Goal: Navigation & Orientation: Find specific page/section

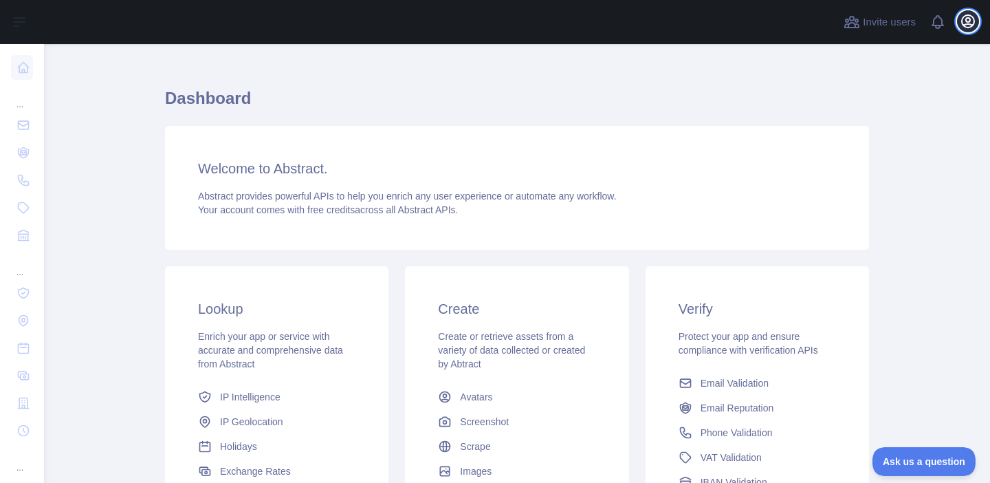
click at [968, 19] on icon "button" at bounding box center [968, 21] width 17 height 17
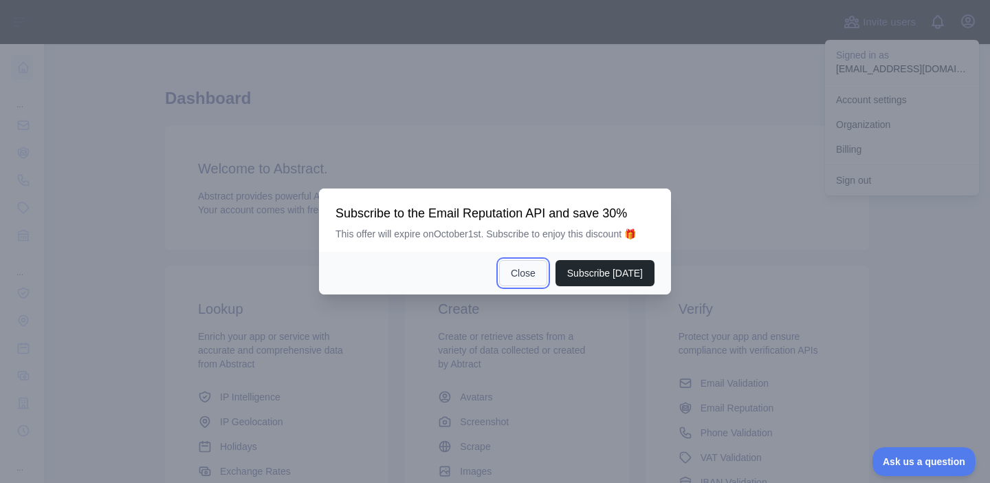
click at [526, 265] on button "Close" at bounding box center [523, 273] width 48 height 26
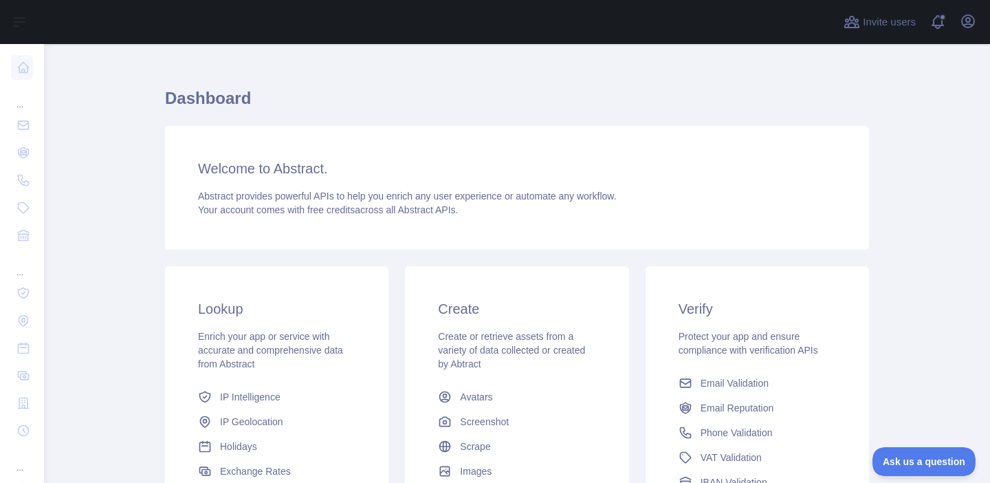
click at [962, 36] on div "Invite users View notifications Open user menu" at bounding box center [910, 22] width 138 height 44
click at [966, 29] on icon "button" at bounding box center [968, 21] width 17 height 17
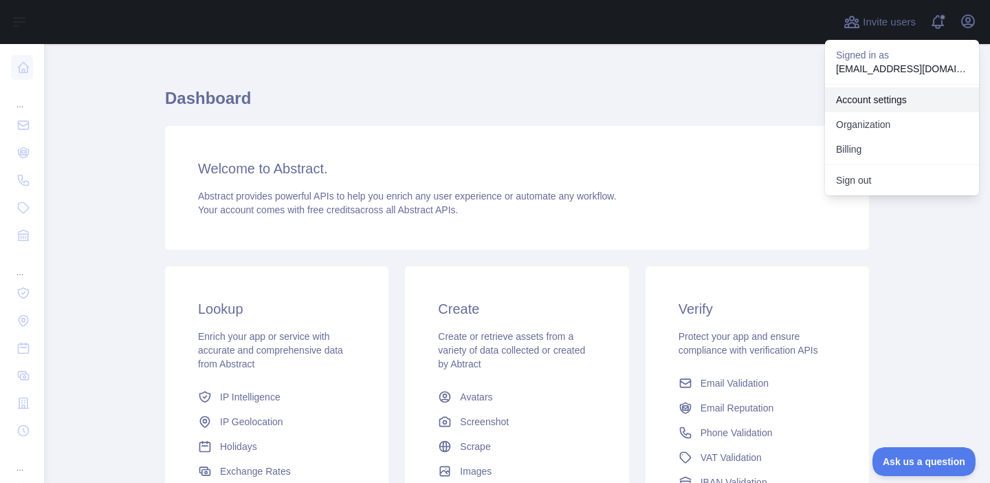
click at [874, 93] on link "Account settings" at bounding box center [902, 99] width 154 height 25
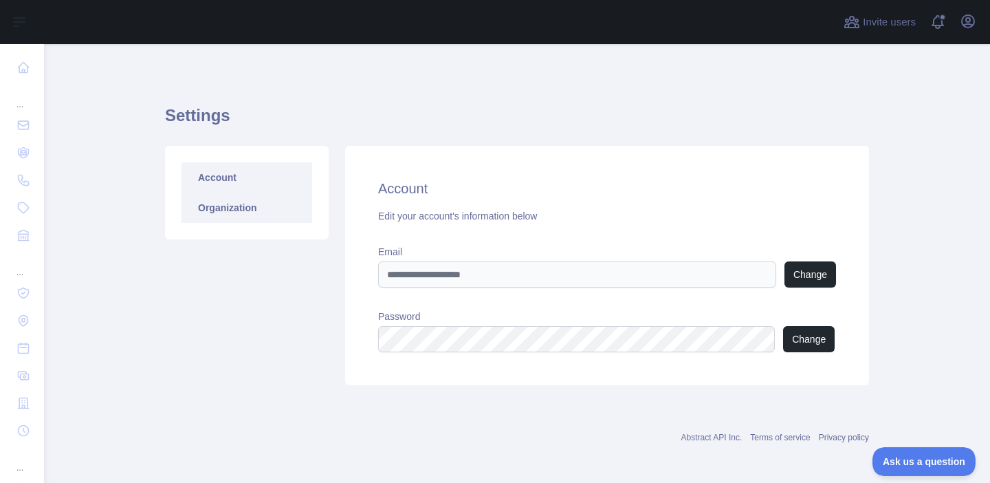
click at [195, 198] on link "Organization" at bounding box center [247, 208] width 131 height 30
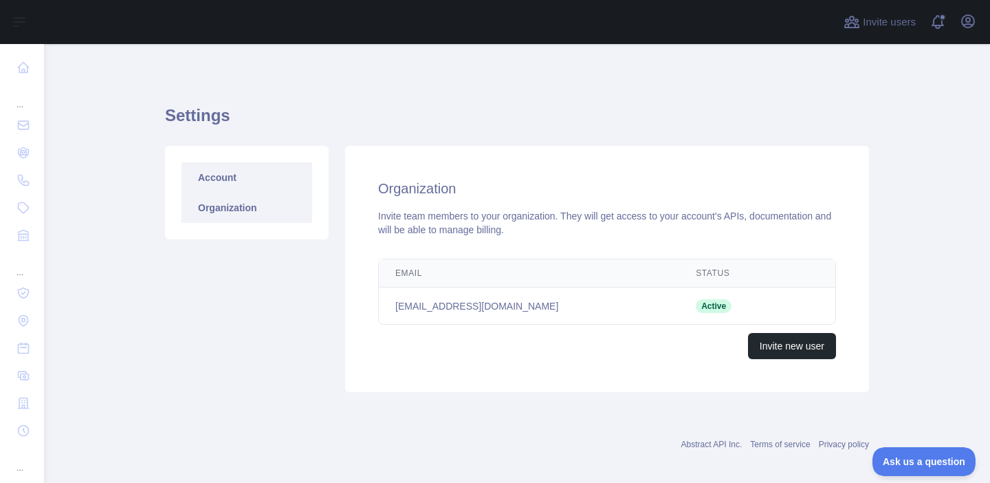
click at [213, 171] on link "Account" at bounding box center [247, 177] width 131 height 30
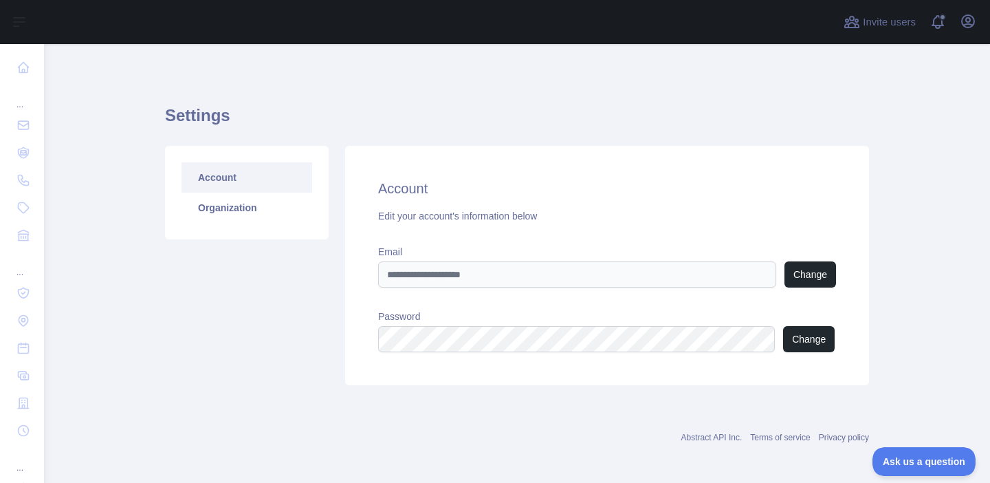
scroll to position [4, 0]
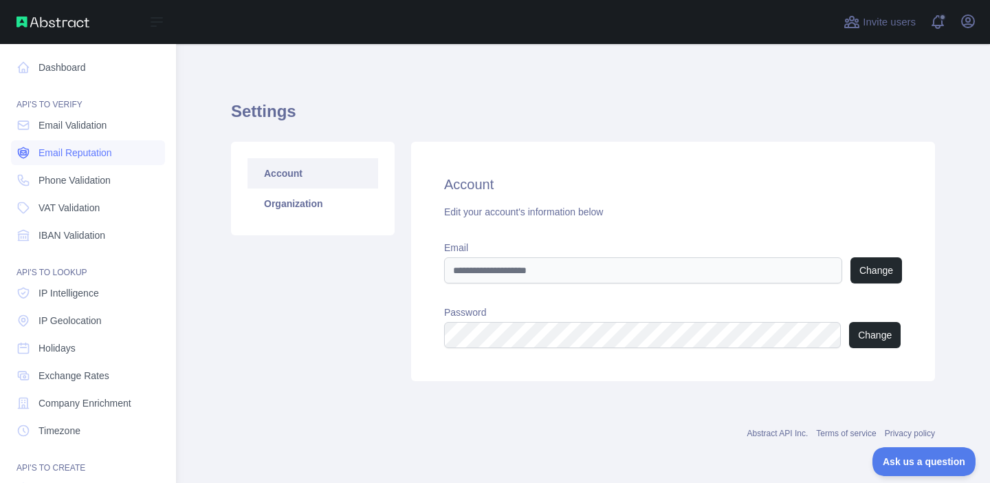
click at [72, 158] on span "Email Reputation" at bounding box center [76, 153] width 74 height 14
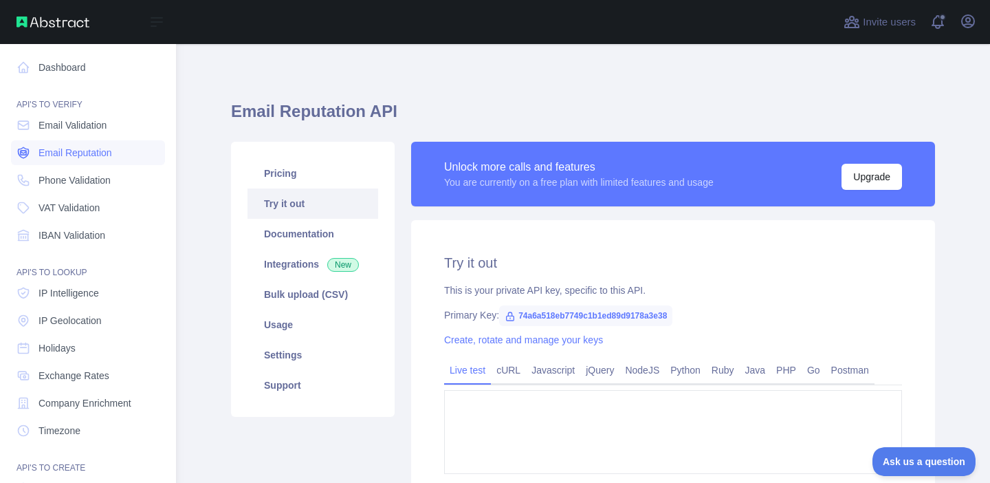
type textarea "**********"
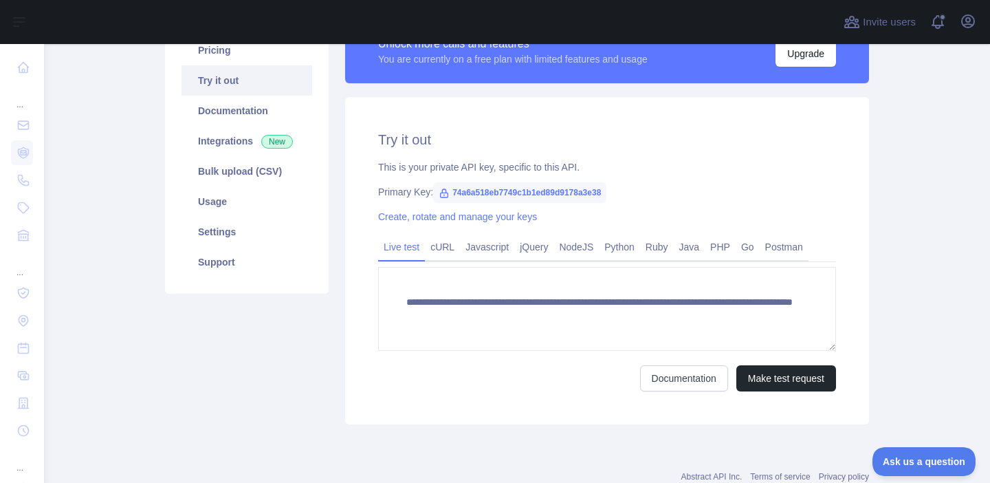
scroll to position [185, 0]
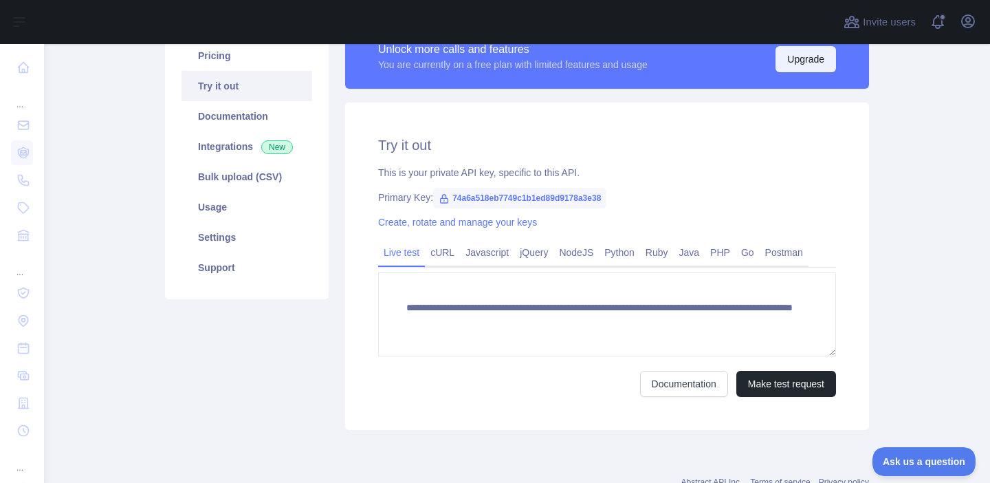
click at [785, 56] on button "Upgrade" at bounding box center [806, 59] width 61 height 26
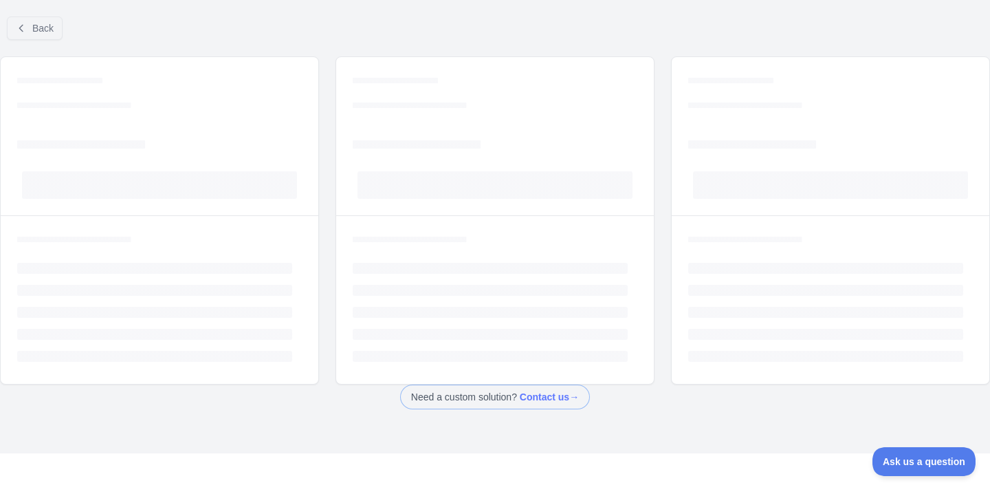
scroll to position [103, 0]
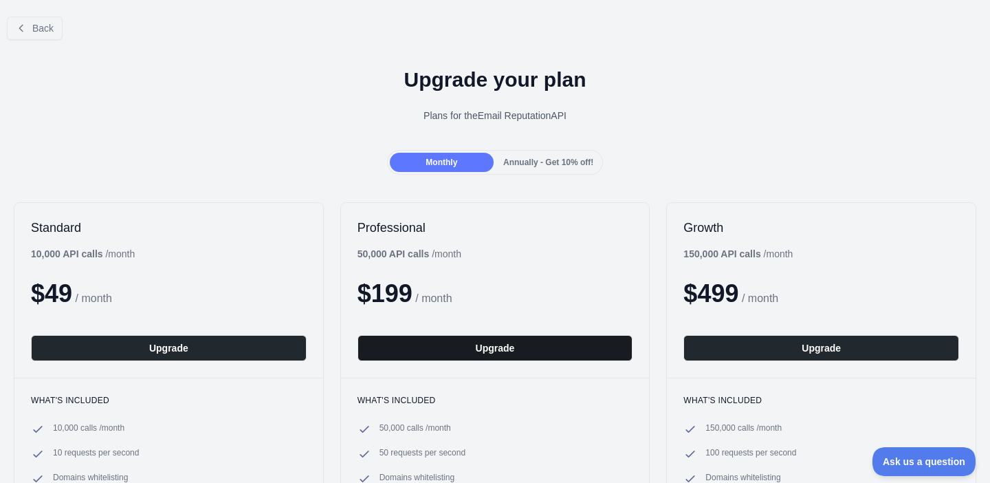
click at [449, 346] on button "Upgrade" at bounding box center [496, 348] width 276 height 26
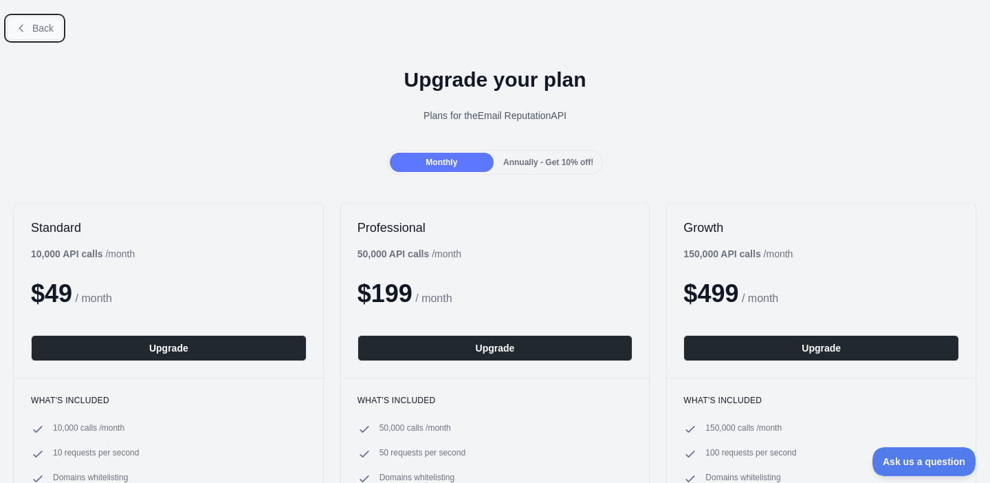
click at [26, 24] on icon at bounding box center [21, 28] width 11 height 11
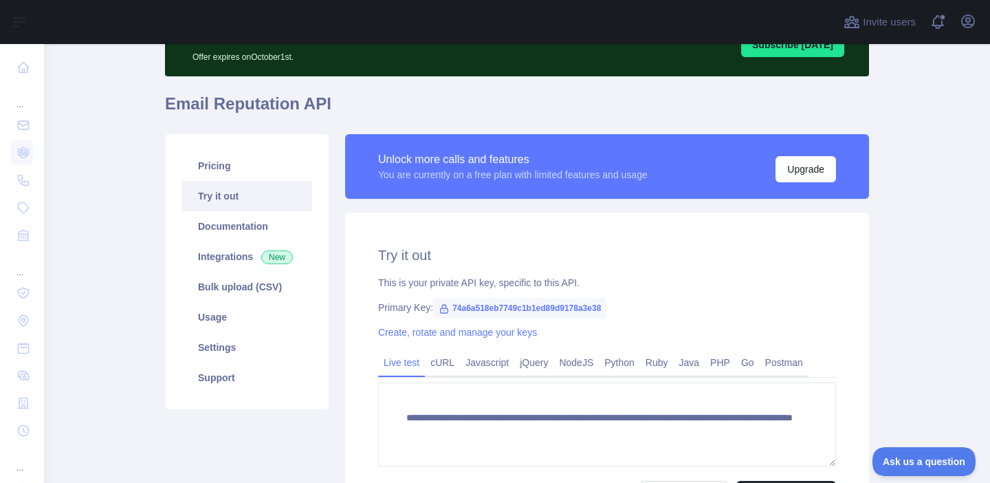
scroll to position [76, 0]
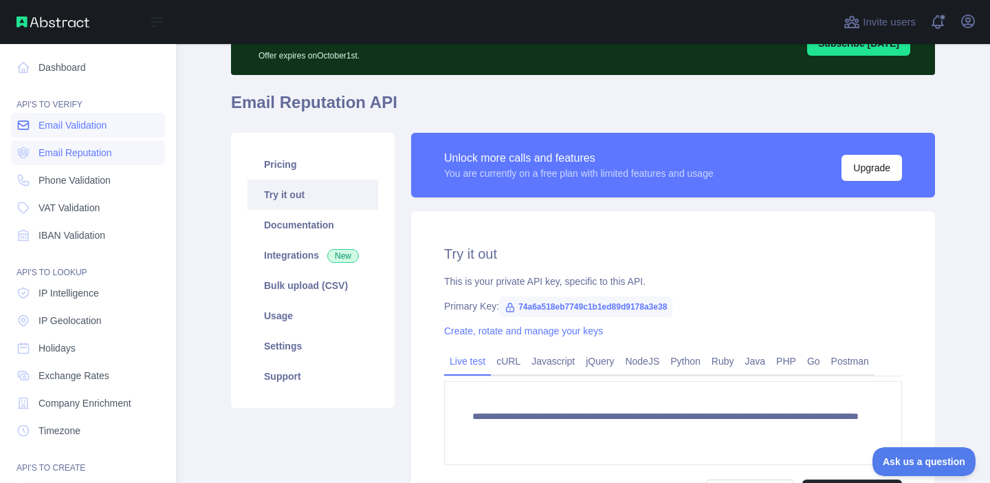
click at [59, 119] on span "Email Validation" at bounding box center [73, 125] width 68 height 14
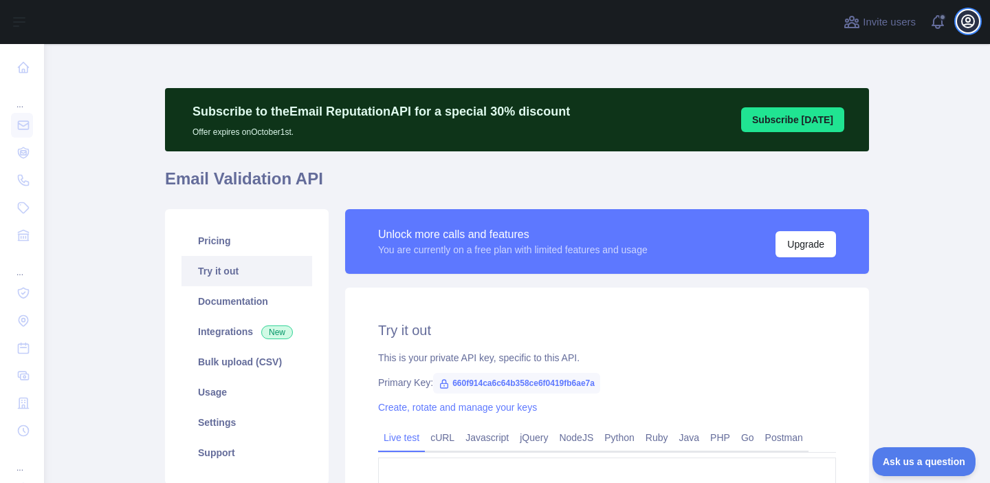
click at [973, 23] on icon "button" at bounding box center [968, 21] width 17 height 17
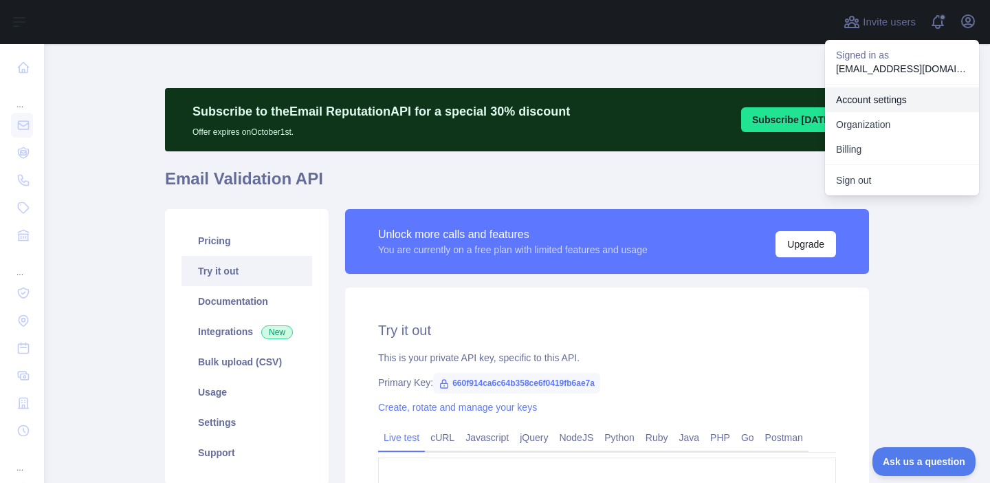
click at [882, 103] on link "Account settings" at bounding box center [902, 99] width 154 height 25
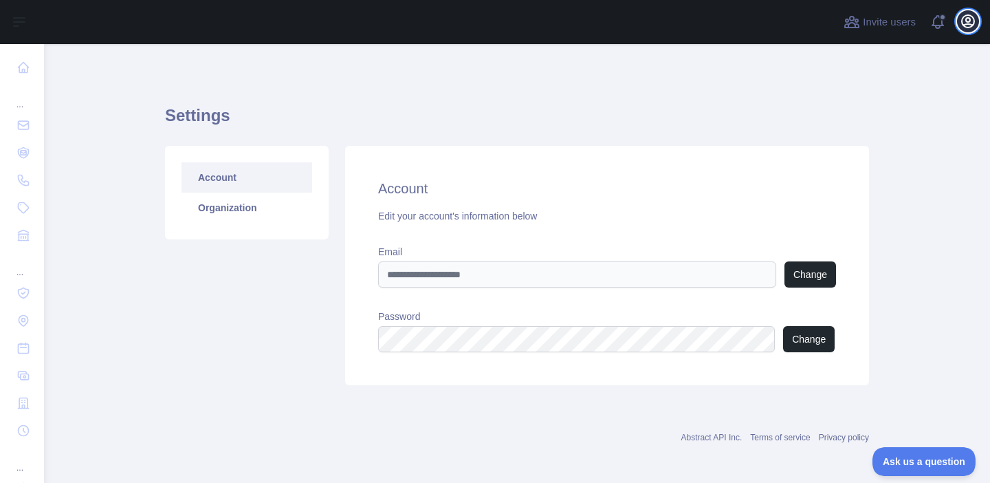
click at [966, 18] on icon "button" at bounding box center [968, 21] width 17 height 17
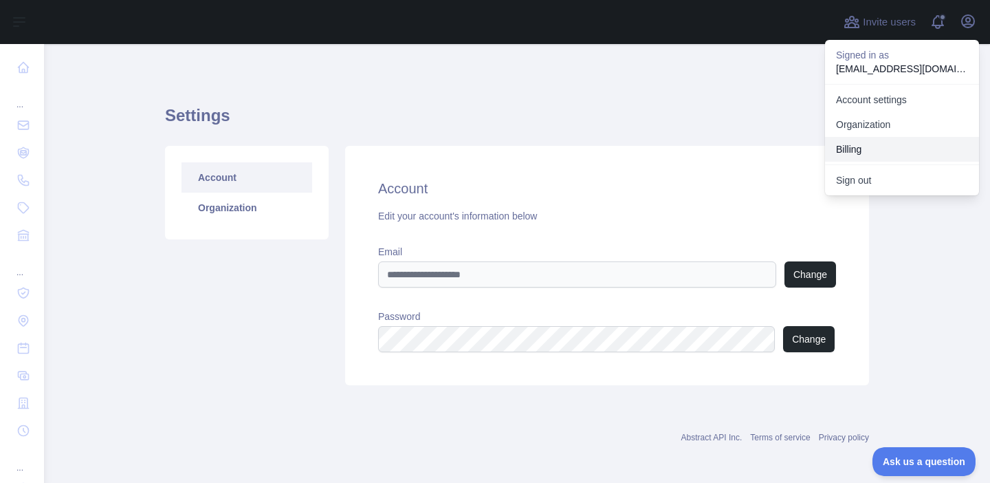
click at [878, 144] on button "Billing" at bounding box center [902, 149] width 154 height 25
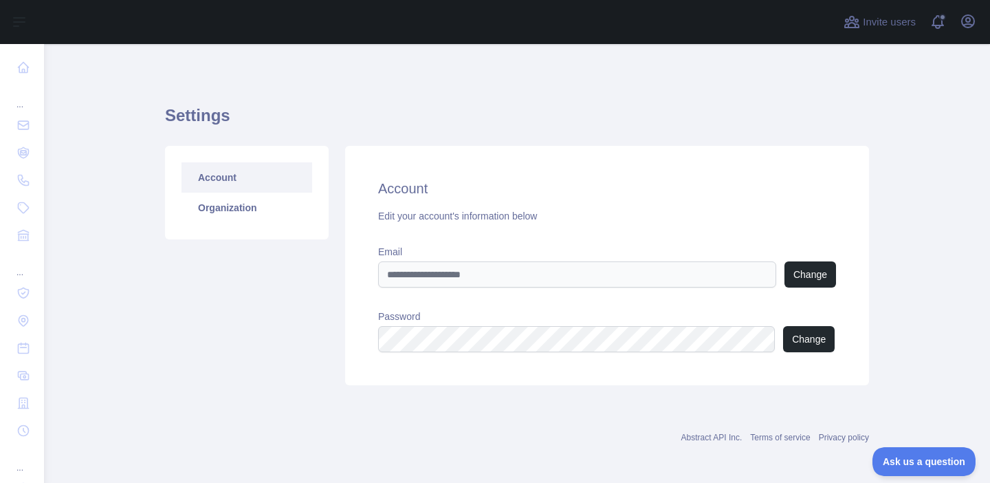
scroll to position [4, 0]
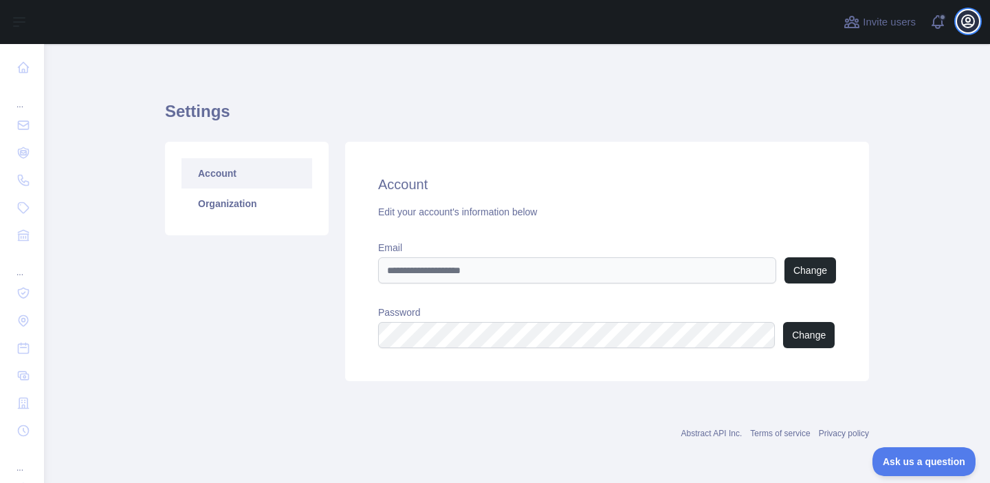
click at [963, 30] on button "Open user menu" at bounding box center [968, 21] width 22 height 22
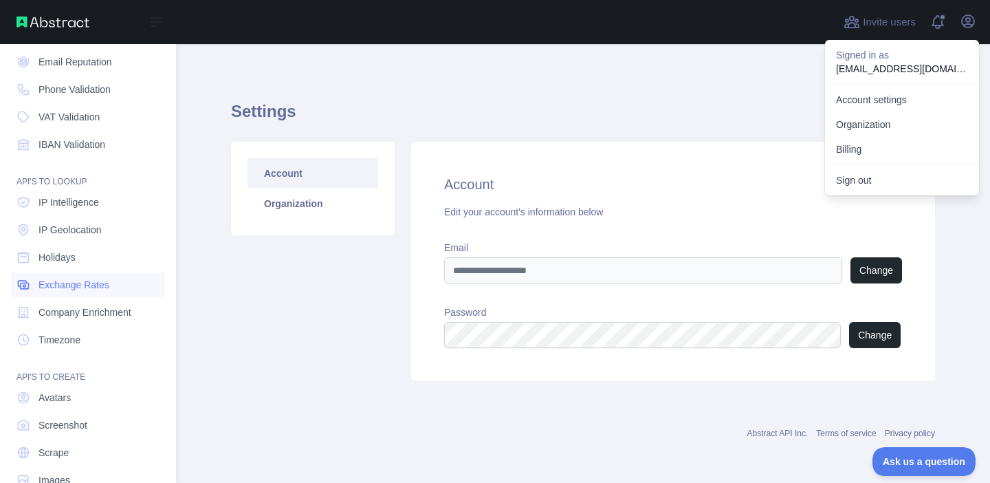
scroll to position [122, 0]
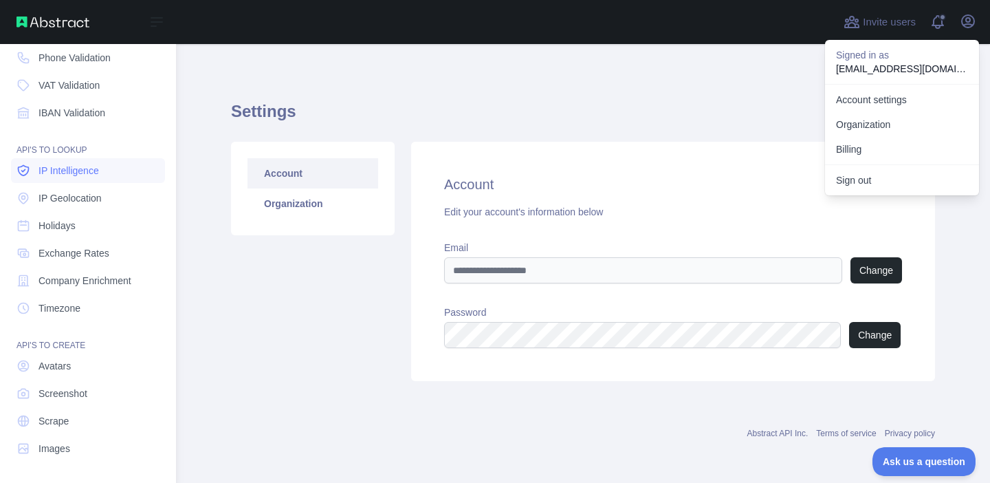
click at [75, 173] on span "IP Intelligence" at bounding box center [69, 171] width 61 height 14
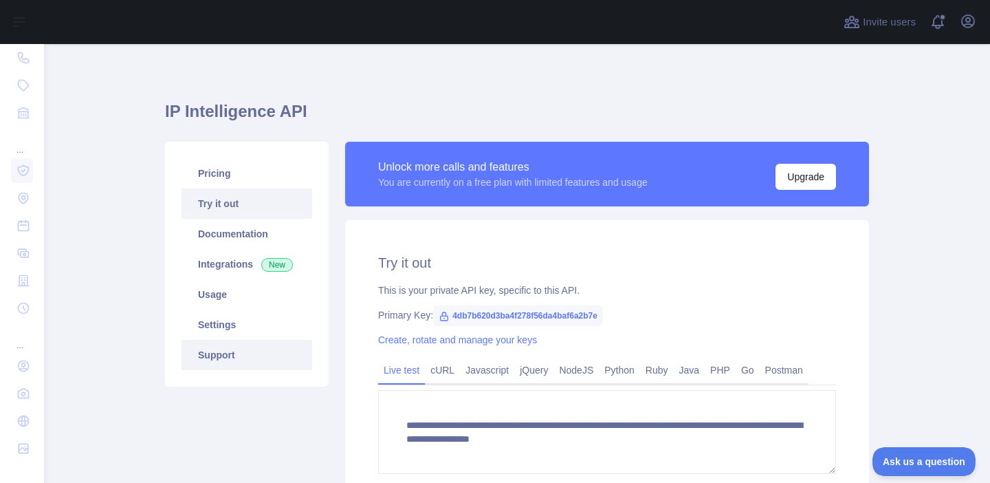
click at [265, 345] on link "Support" at bounding box center [247, 355] width 131 height 30
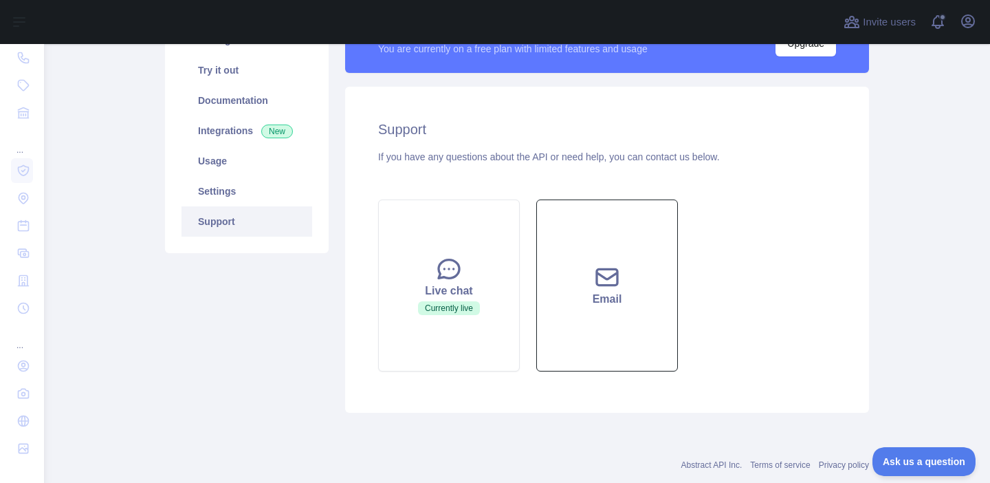
scroll to position [202, 0]
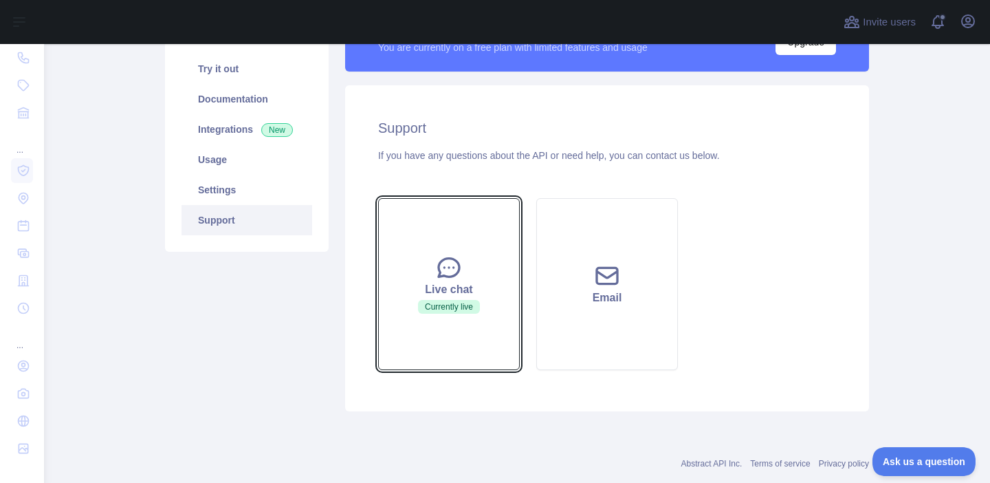
click at [480, 339] on button "Live chat Currently live" at bounding box center [449, 284] width 142 height 172
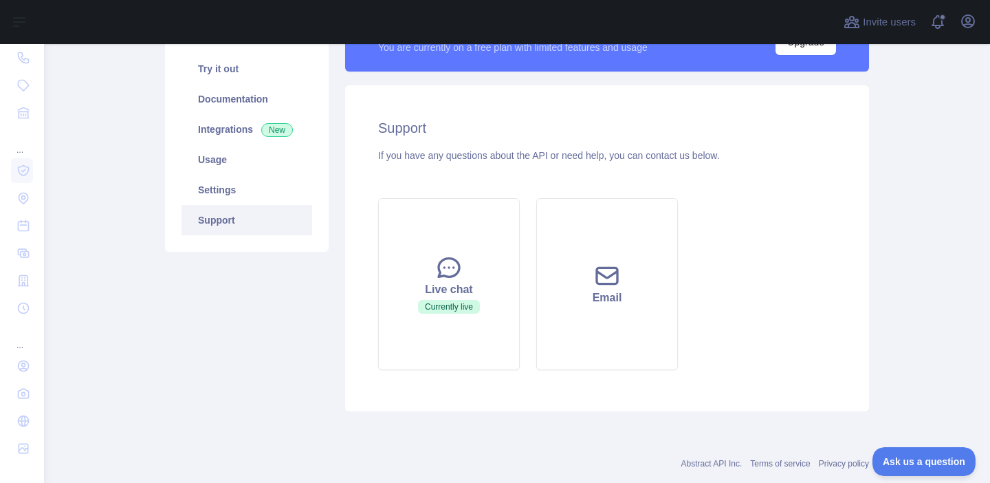
click at [574, 424] on div "Subscribe to the Email Reputation API for a special 30 % discount Offer expires…" at bounding box center [517, 153] width 704 height 556
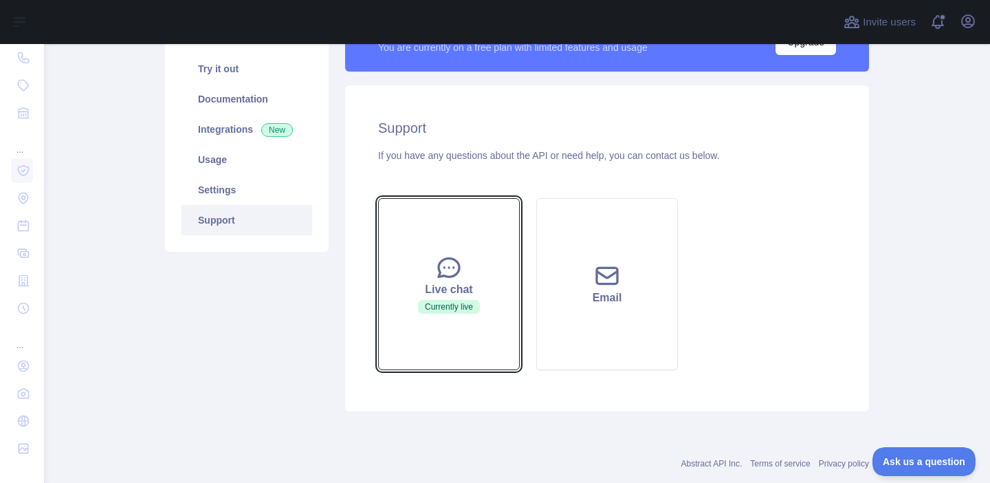
click at [490, 327] on button "Live chat Currently live" at bounding box center [449, 284] width 142 height 172
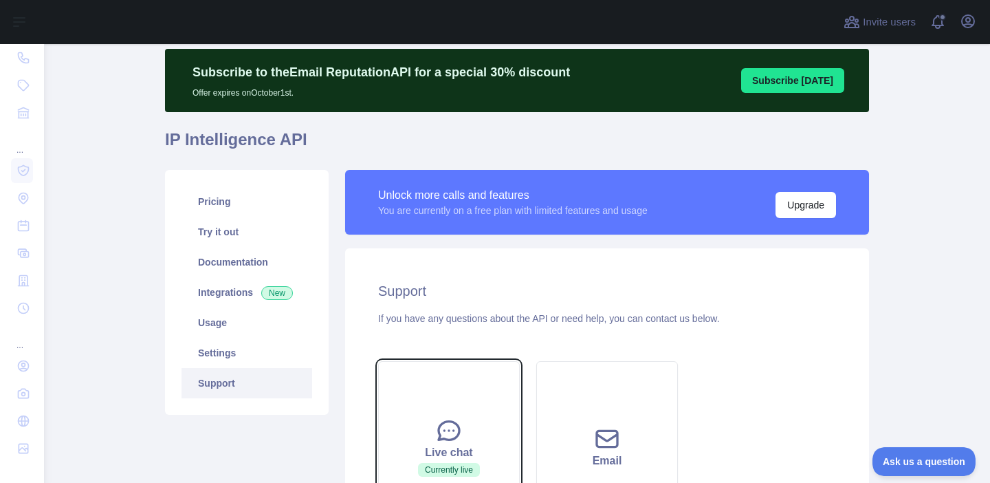
scroll to position [27, 0]
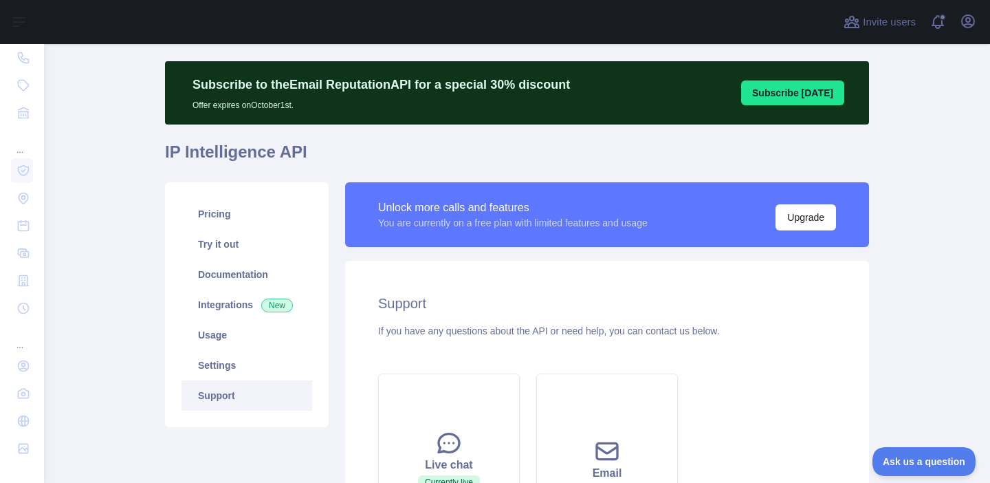
click at [472, 330] on div "If you have any questions about the API or need help, you can contact us below." at bounding box center [607, 331] width 458 height 14
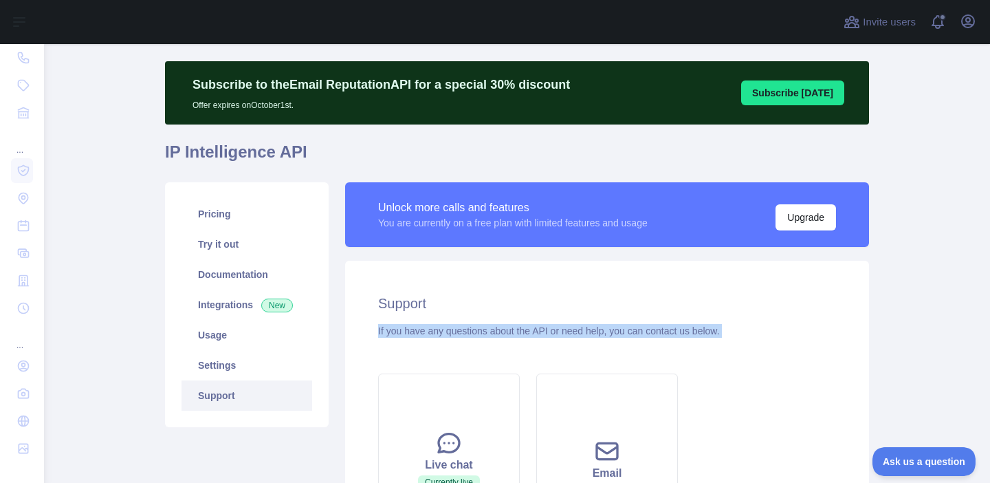
click at [524, 373] on div "Live chat Currently live" at bounding box center [449, 459] width 158 height 172
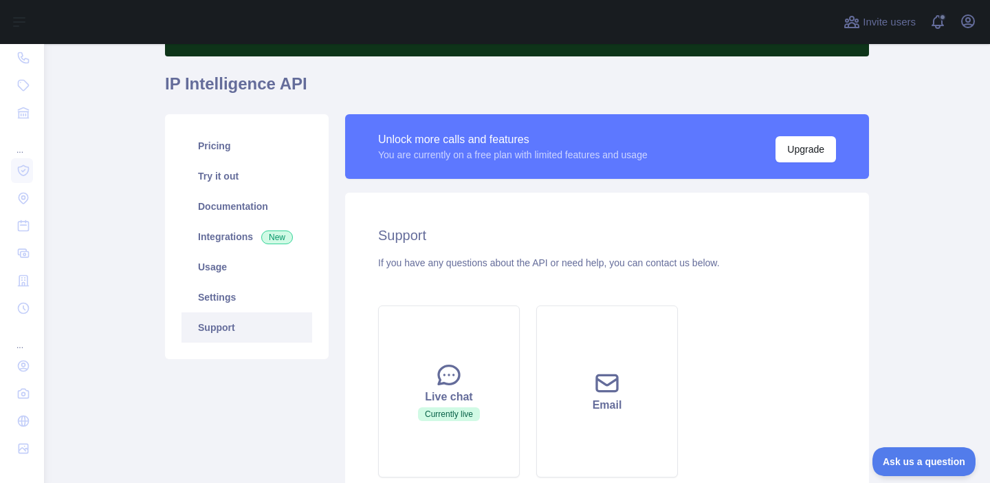
scroll to position [98, 0]
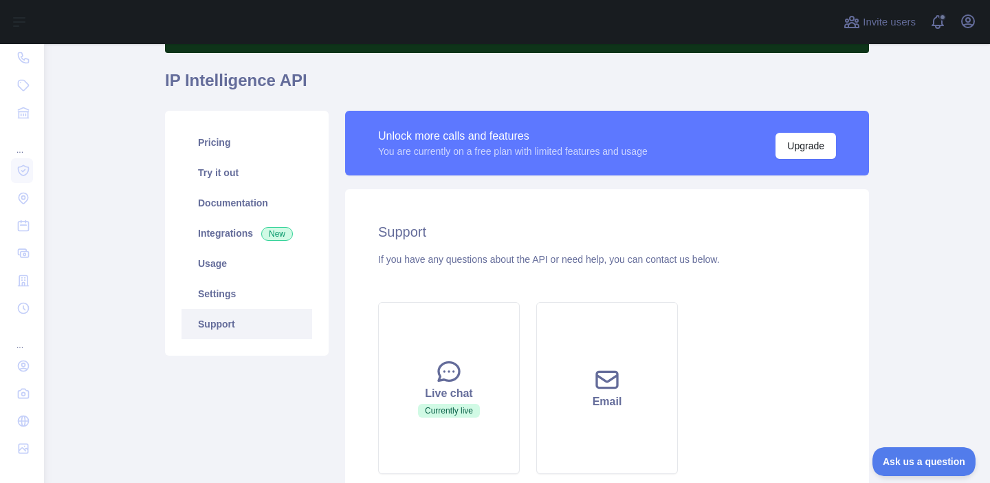
click at [525, 167] on div "Unlock more calls and features You are currently on a free plan with limited fe…" at bounding box center [607, 143] width 524 height 65
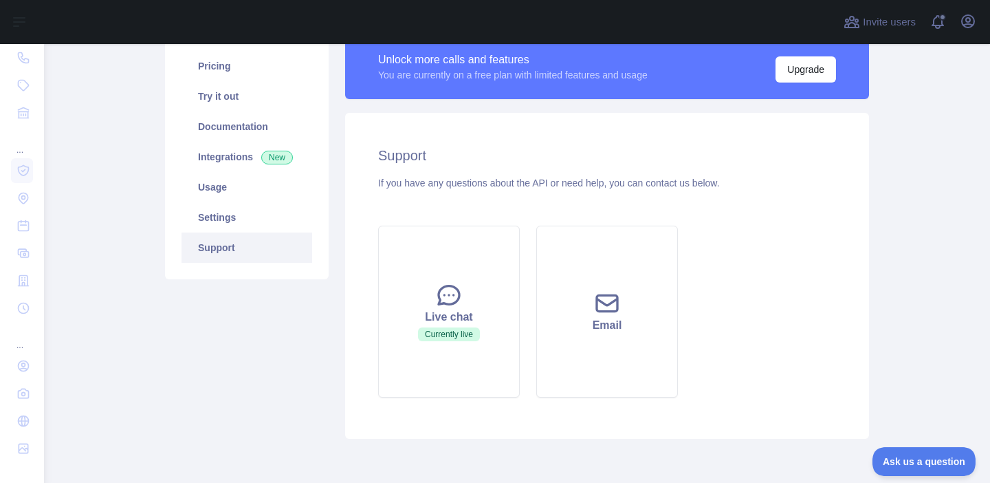
scroll to position [177, 0]
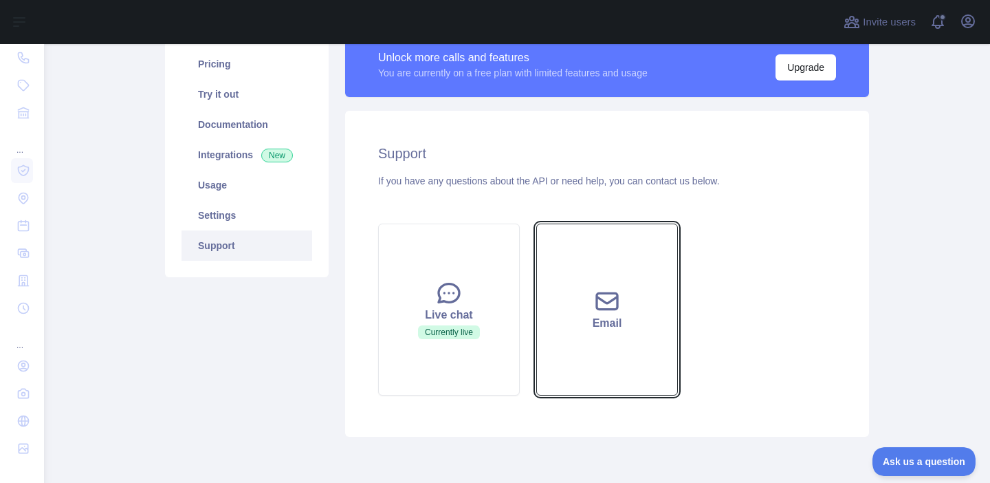
click at [587, 343] on button "Email" at bounding box center [607, 310] width 142 height 172
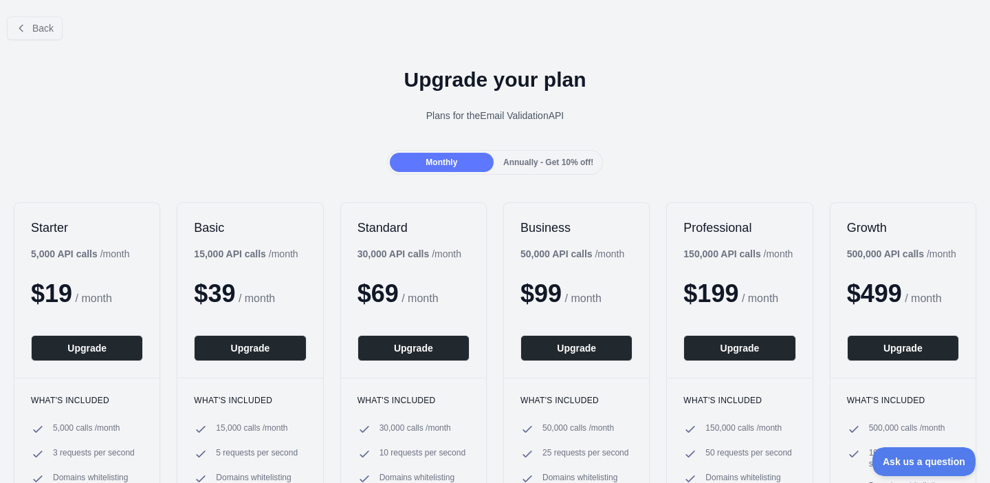
click at [55, 29] on div at bounding box center [495, 241] width 990 height 483
click at [34, 29] on span "Back" at bounding box center [42, 28] width 21 height 11
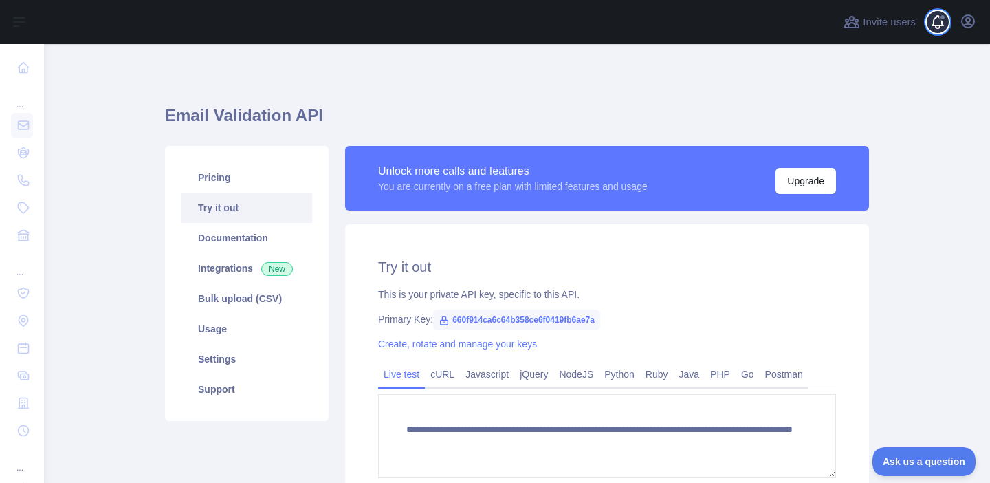
click at [946, 24] on span at bounding box center [944, 22] width 28 height 44
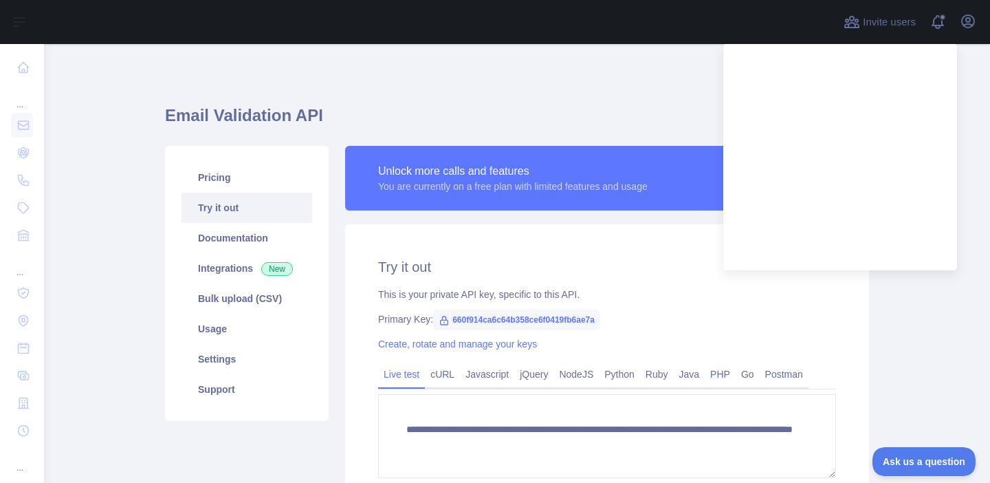
click at [543, 114] on h1 "Email Validation API" at bounding box center [517, 121] width 704 height 33
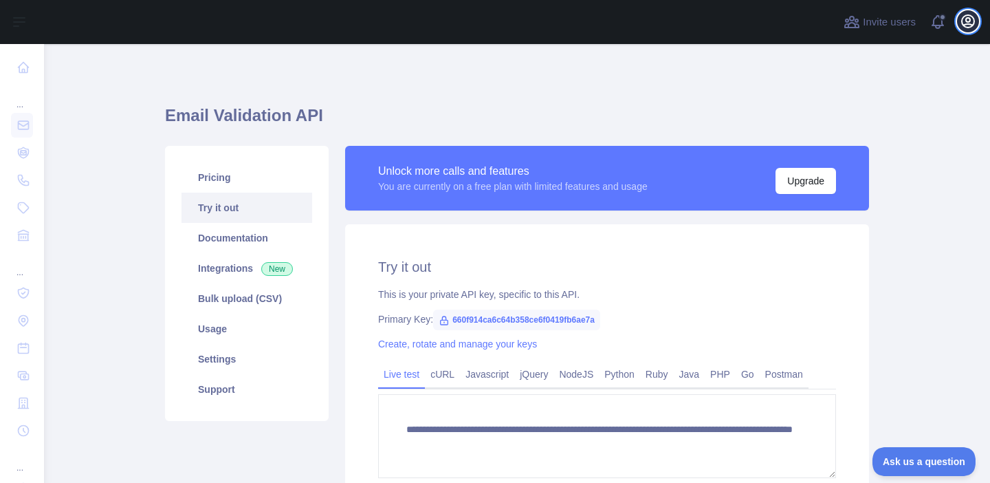
click at [966, 17] on icon "button" at bounding box center [968, 21] width 17 height 17
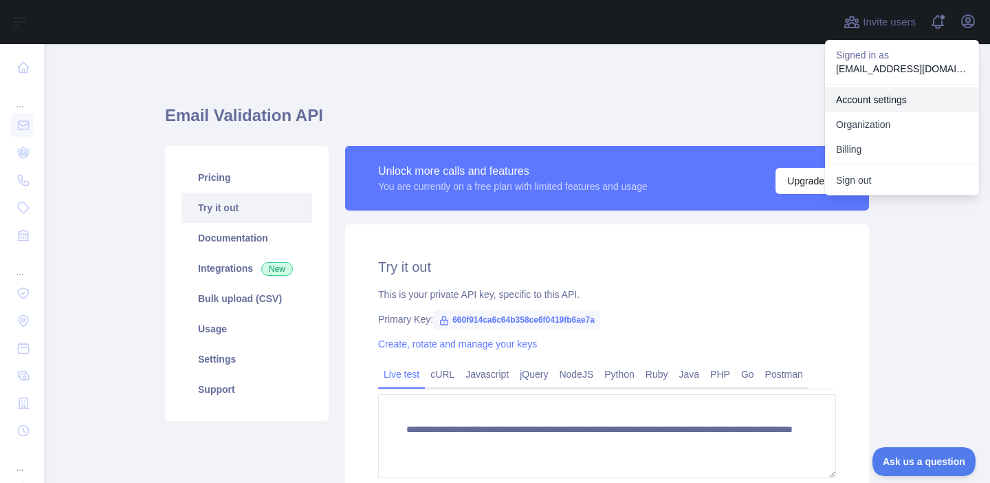
click at [898, 101] on link "Account settings" at bounding box center [902, 99] width 154 height 25
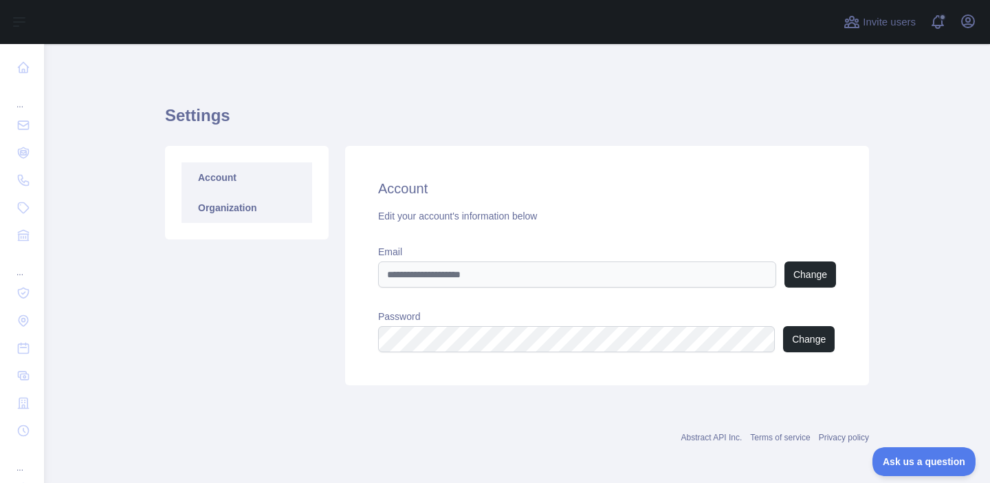
click at [222, 204] on link "Organization" at bounding box center [247, 208] width 131 height 30
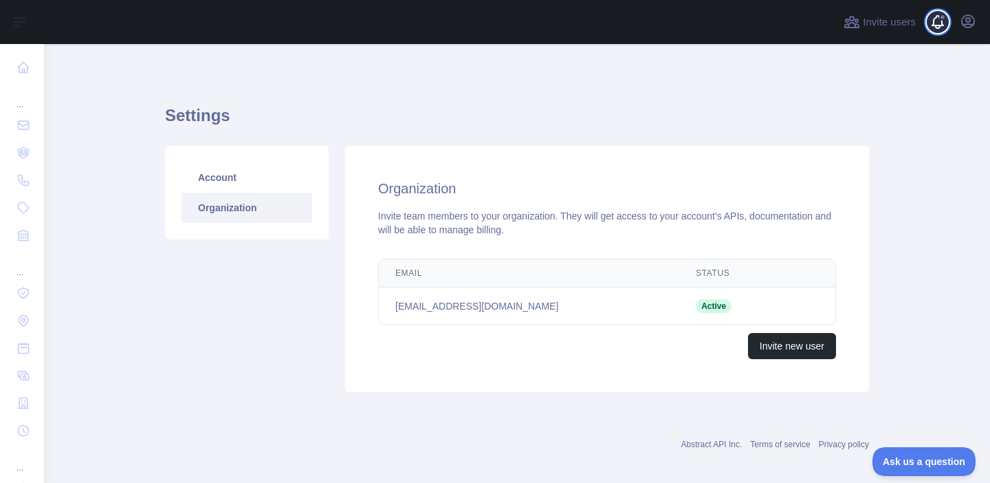
click at [931, 19] on span at bounding box center [944, 22] width 28 height 44
